Goal: Information Seeking & Learning: Learn about a topic

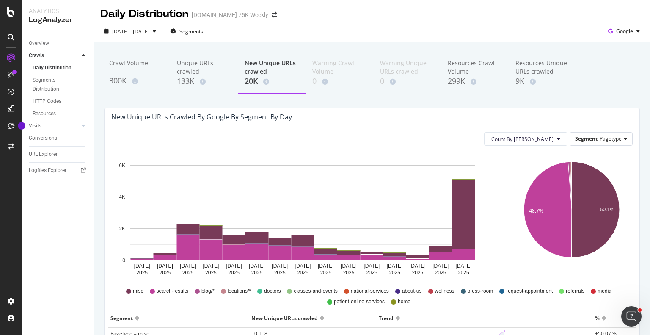
scroll to position [63, 0]
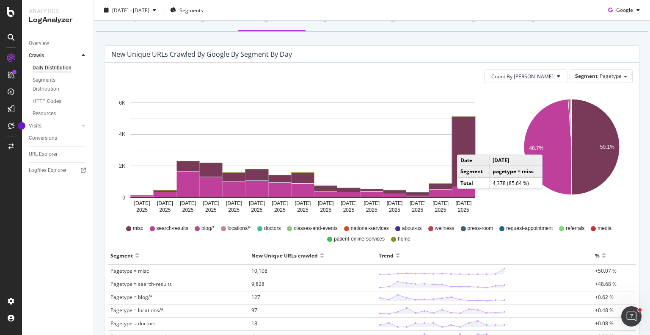
click at [466, 146] on rect "A chart." at bounding box center [464, 151] width 23 height 69
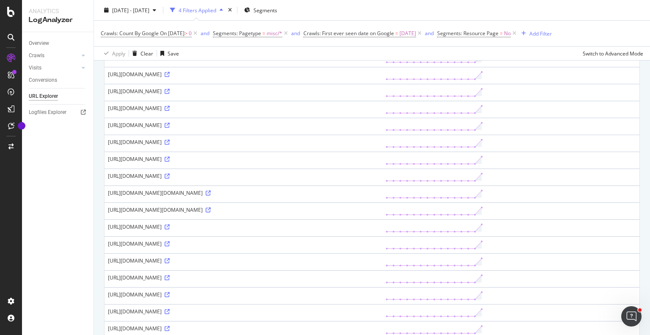
scroll to position [328, 0]
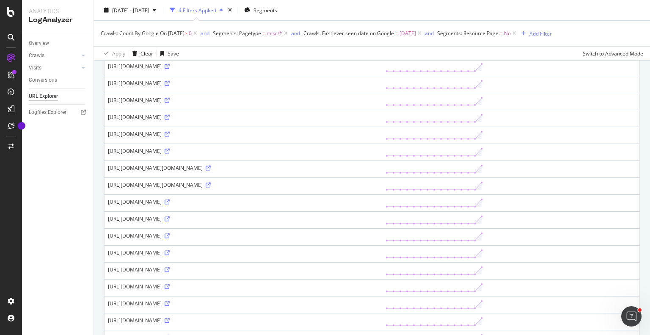
click at [95, 133] on div "4,378 URLs found Manage Columns Export as CSV Showing 1 to 50 of 4,378 entries …" at bounding box center [372, 231] width 556 height 955
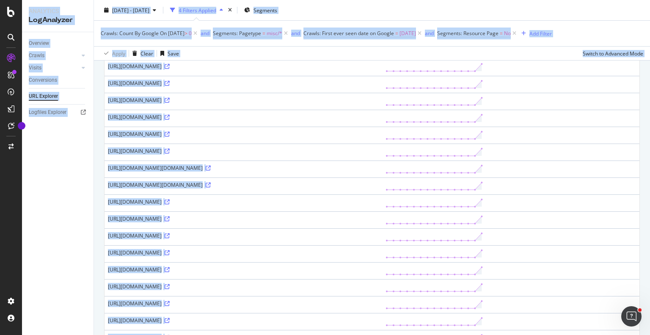
copy div "Analytics LogAnalyzer Overview Crawls Daily Distribution Segments Distribution …"
